Goal: Task Accomplishment & Management: Manage account settings

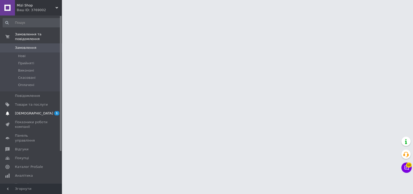
click at [29, 113] on span "[DEMOGRAPHIC_DATA]" at bounding box center [34, 113] width 38 height 5
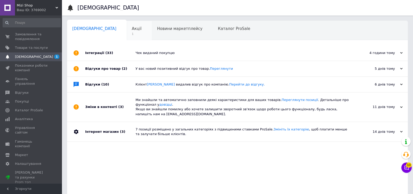
click at [127, 32] on div "Акції 1" at bounding box center [139, 31] width 25 height 20
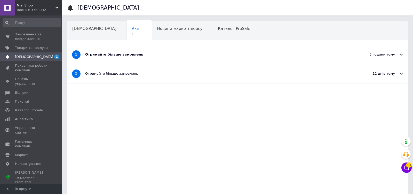
click at [83, 31] on div "[DEMOGRAPHIC_DATA]" at bounding box center [97, 31] width 60 height 20
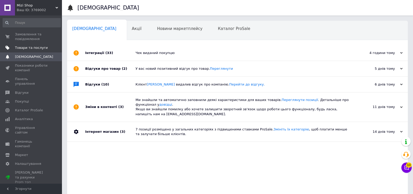
click at [39, 48] on span "Товари та послуги" at bounding box center [31, 47] width 33 height 5
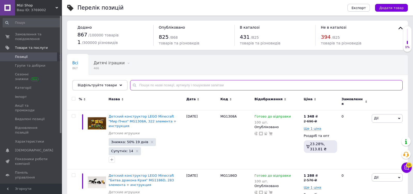
click at [153, 84] on input "text" at bounding box center [266, 85] width 272 height 10
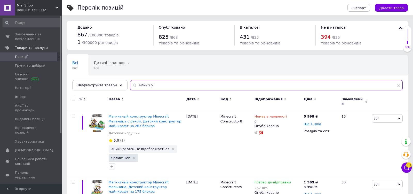
click at [199, 87] on input "млин з рі" at bounding box center [266, 85] width 272 height 10
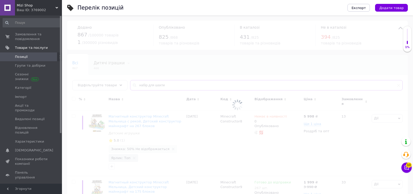
type input "набір для шахти"
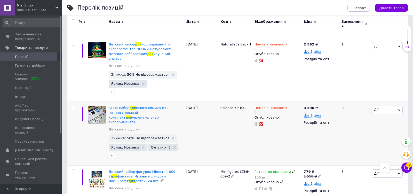
scroll to position [1800, 0]
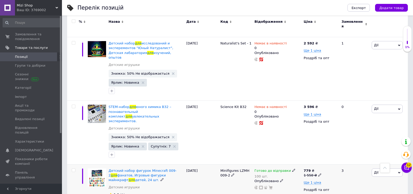
click at [290, 168] on div "Готово до відправки" at bounding box center [274, 170] width 41 height 5
click at [318, 185] on li "Немає в наявності" at bounding box center [321, 188] width 49 height 7
click at [314, 181] on input "100" at bounding box center [316, 186] width 39 height 10
type input "0"
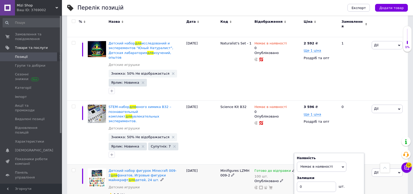
click at [257, 164] on div "Готово до відправки 100 шт. Наявність Немає в наявності В наявності Під замовле…" at bounding box center [277, 197] width 49 height 66
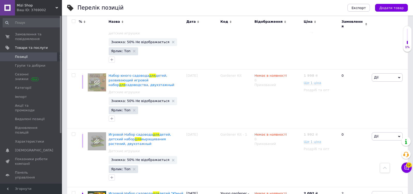
scroll to position [0, 0]
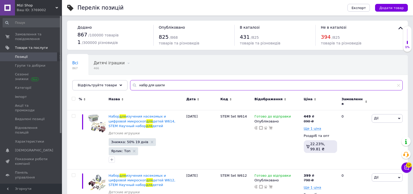
click at [181, 86] on input "набір для шахти" at bounding box center [266, 85] width 272 height 10
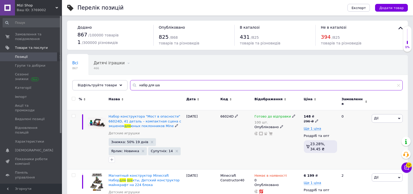
scroll to position [35, 0]
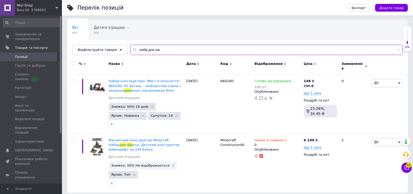
click at [185, 52] on input "набір для ша" at bounding box center [266, 50] width 272 height 10
paste input "HP227"
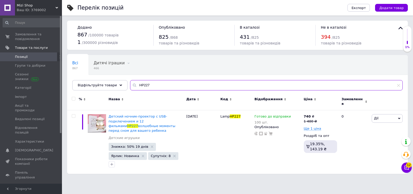
click at [209, 86] on input "HP227" at bounding box center [266, 85] width 272 height 10
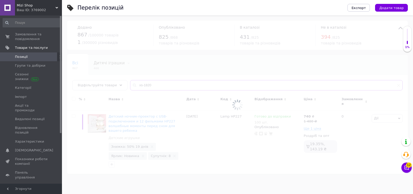
type input "xs-1820"
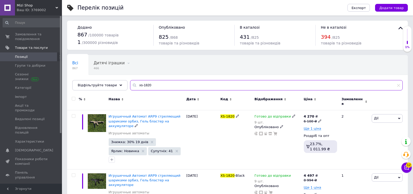
scroll to position [26, 0]
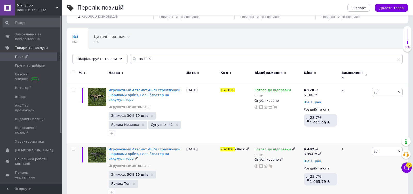
click at [292, 147] on use at bounding box center [293, 148] width 3 height 3
click at [304, 164] on li "Немає в наявності" at bounding box center [321, 167] width 49 height 7
click at [304, 162] on input "9" at bounding box center [316, 165] width 39 height 10
type input "0"
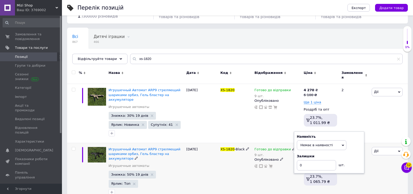
click at [270, 182] on div "Готово до відправки 9 шт. Наявність Немає в наявності В наявності Під замовленн…" at bounding box center [277, 172] width 49 height 59
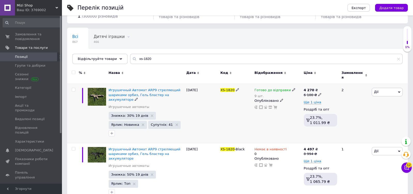
click at [292, 88] on icon at bounding box center [293, 89] width 3 height 3
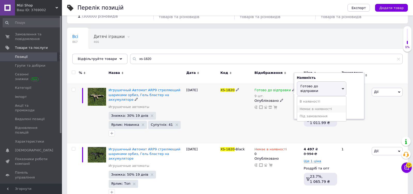
click at [318, 105] on li "Немає в наявності" at bounding box center [321, 108] width 49 height 7
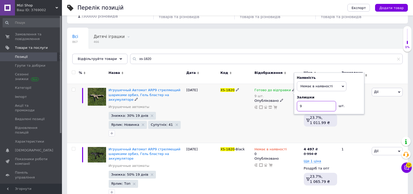
click at [314, 104] on input "9" at bounding box center [316, 106] width 39 height 10
type input "0"
click at [275, 117] on div "Готово до відправки 9 шт. Наявність Немає в наявності В наявності Під замовленн…" at bounding box center [277, 113] width 49 height 59
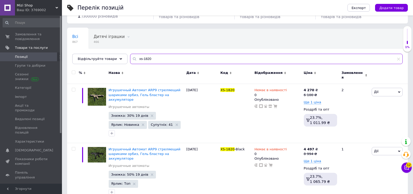
click at [209, 61] on input "xs-1820" at bounding box center [266, 59] width 272 height 10
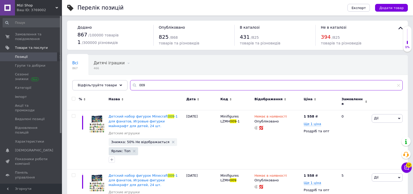
click at [222, 88] on input "009" at bounding box center [266, 85] width 272 height 10
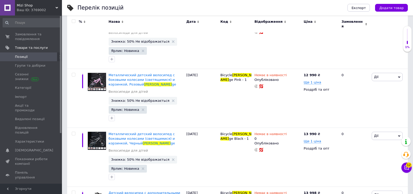
scroll to position [270, 0]
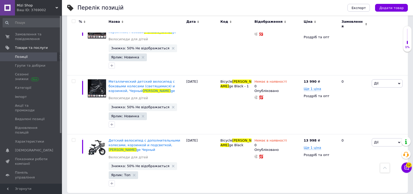
click at [234, 23] on div "Код" at bounding box center [235, 21] width 31 height 5
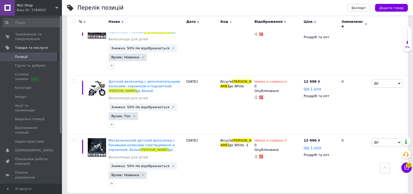
click at [230, 23] on div "Код" at bounding box center [235, 21] width 31 height 5
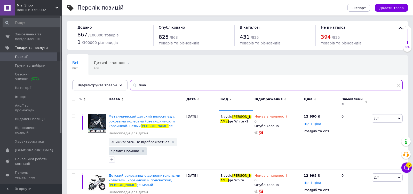
click at [197, 85] on input "tuan" at bounding box center [266, 85] width 272 height 10
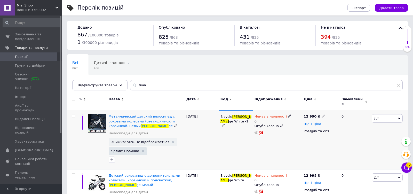
click at [197, 139] on div "[DATE]" at bounding box center [202, 139] width 34 height 59
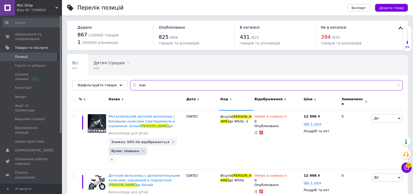
click at [201, 81] on input "tuan" at bounding box center [266, 85] width 272 height 10
click at [184, 88] on input "tuan" at bounding box center [266, 85] width 272 height 10
click at [158, 87] on input "tuan" at bounding box center [266, 85] width 272 height 10
click at [164, 85] on input "tuan" at bounding box center [266, 85] width 272 height 10
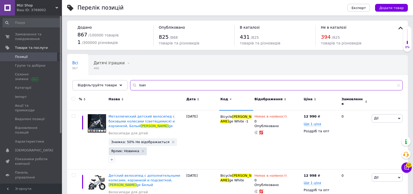
click at [164, 85] on input "tuan" at bounding box center [266, 85] width 272 height 10
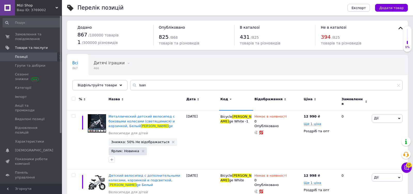
click at [212, 97] on div "Дата" at bounding box center [201, 99] width 31 height 5
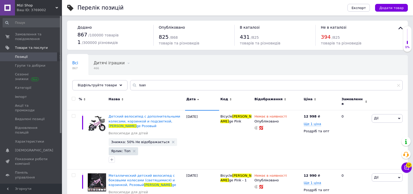
click at [212, 97] on div "Дата" at bounding box center [201, 99] width 31 height 5
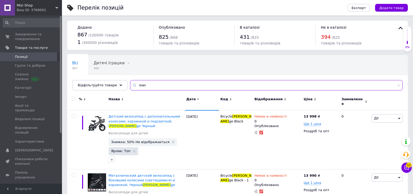
click at [181, 89] on input "tuan" at bounding box center [266, 85] width 272 height 10
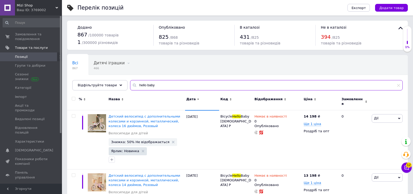
type input "hello baby"
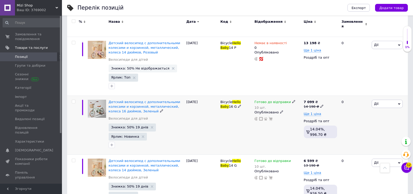
scroll to position [144, 0]
